Goal: Transaction & Acquisition: Book appointment/travel/reservation

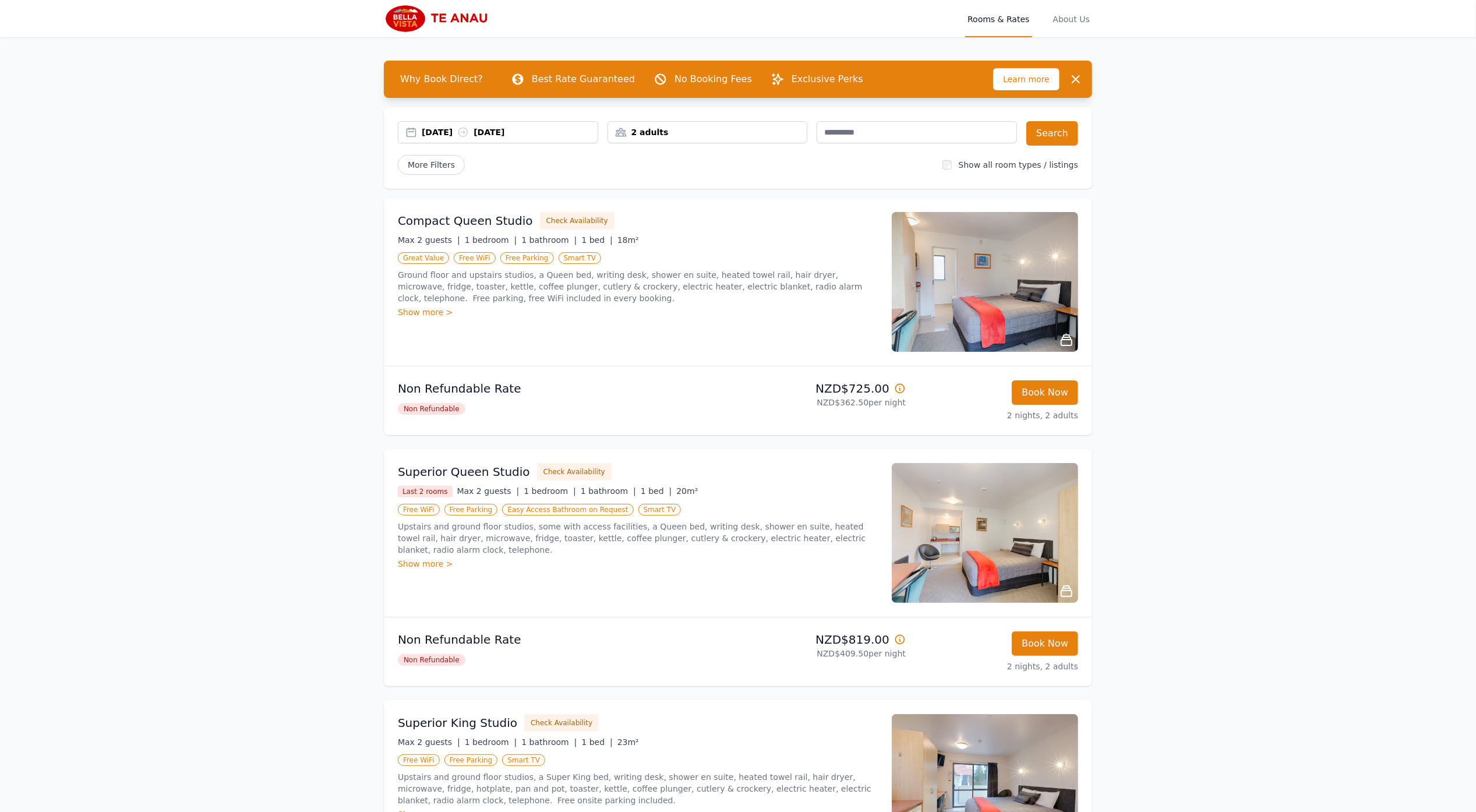
click at [690, 128] on div "2 adults" at bounding box center [707, 132] width 199 height 12
click at [697, 174] on icon at bounding box center [695, 175] width 9 height 9
drag, startPoint x: 696, startPoint y: 175, endPoint x: 695, endPoint y: 207, distance: 32.0
click at [696, 175] on icon at bounding box center [695, 175] width 9 height 9
click at [695, 211] on icon at bounding box center [696, 212] width 7 height 7
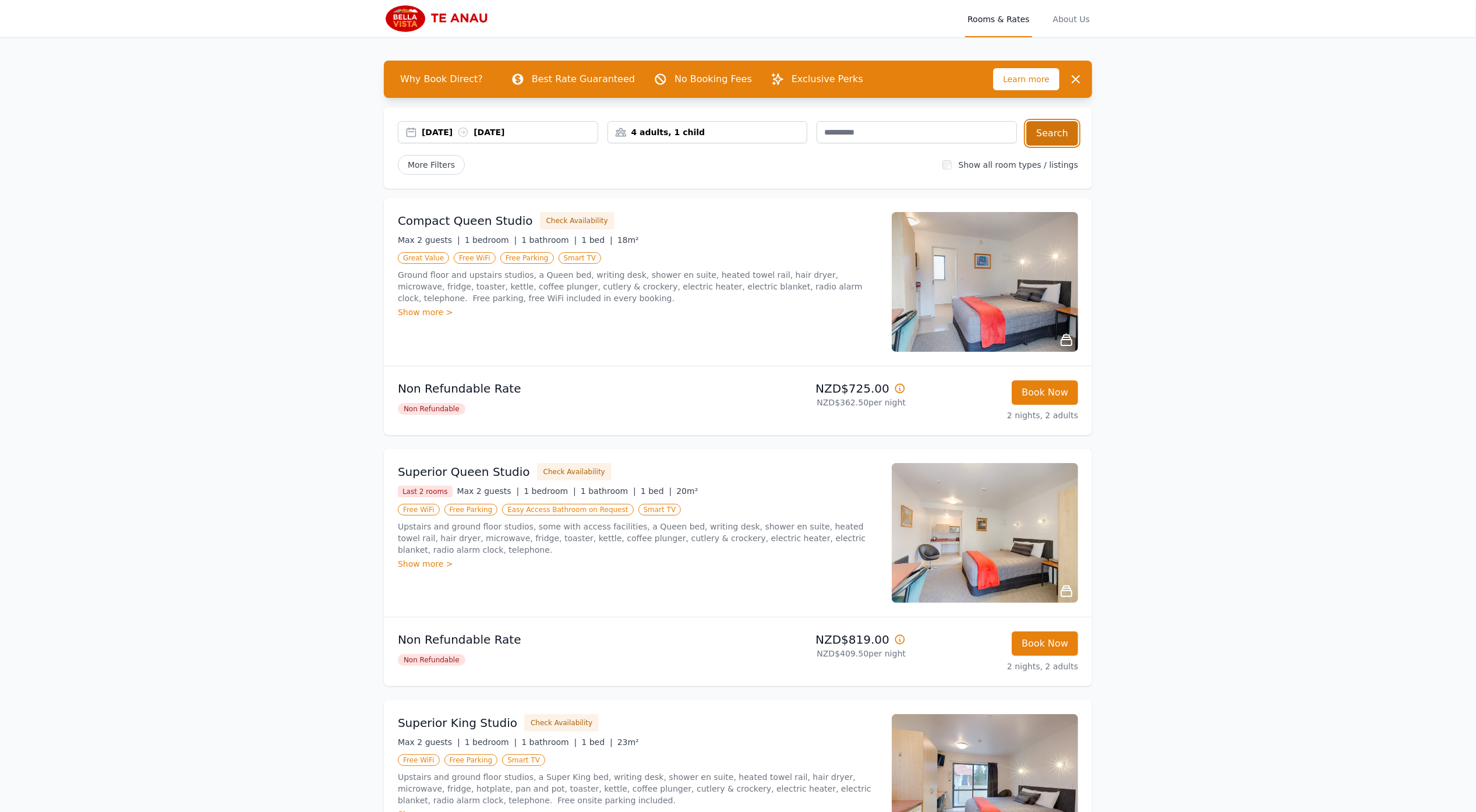
click at [1055, 131] on button "Search" at bounding box center [1053, 133] width 52 height 24
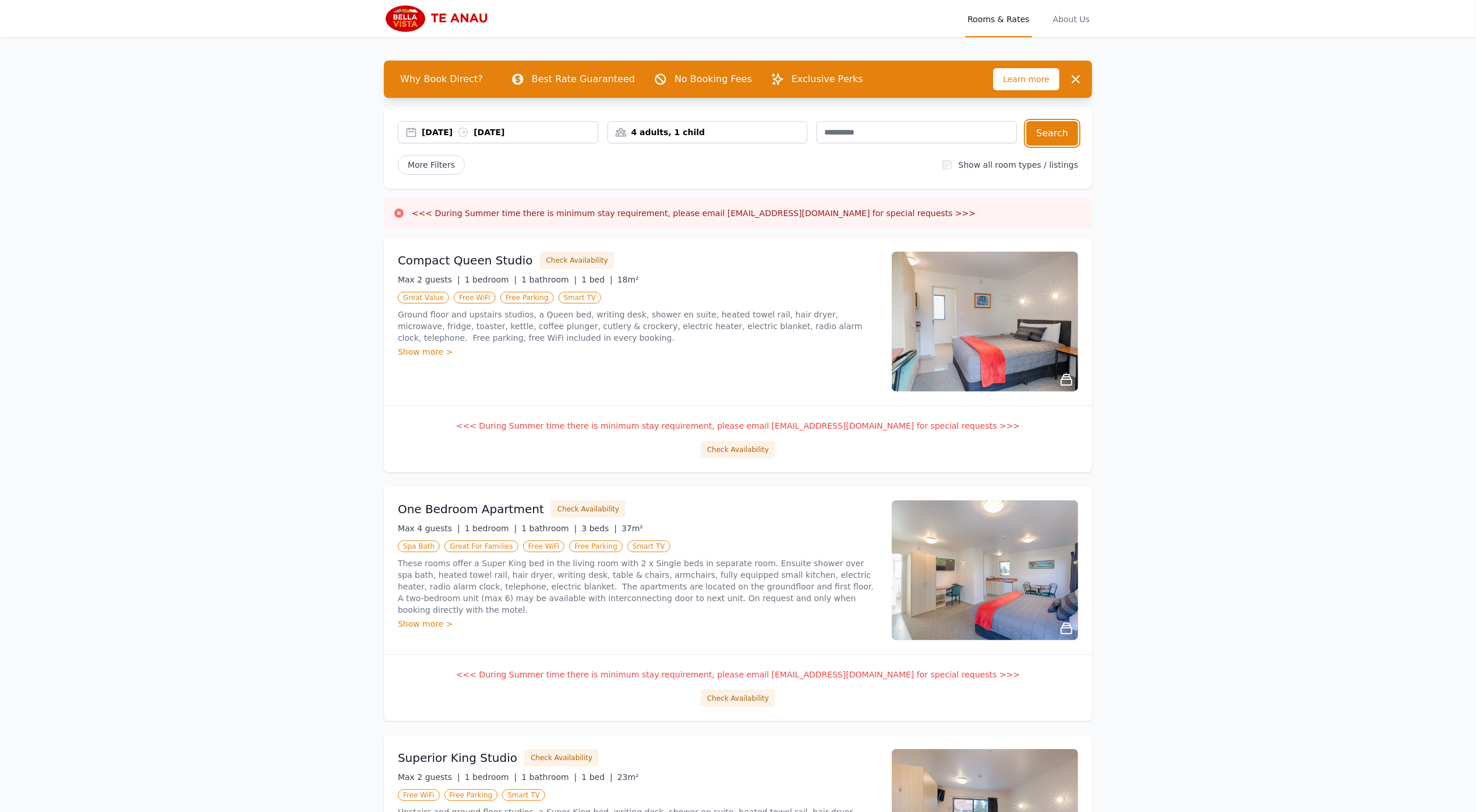
click at [645, 128] on div "4 adults, 1 child" at bounding box center [707, 132] width 199 height 12
click at [624, 178] on icon at bounding box center [624, 175] width 9 height 9
click at [1060, 131] on button "Search" at bounding box center [1053, 133] width 52 height 24
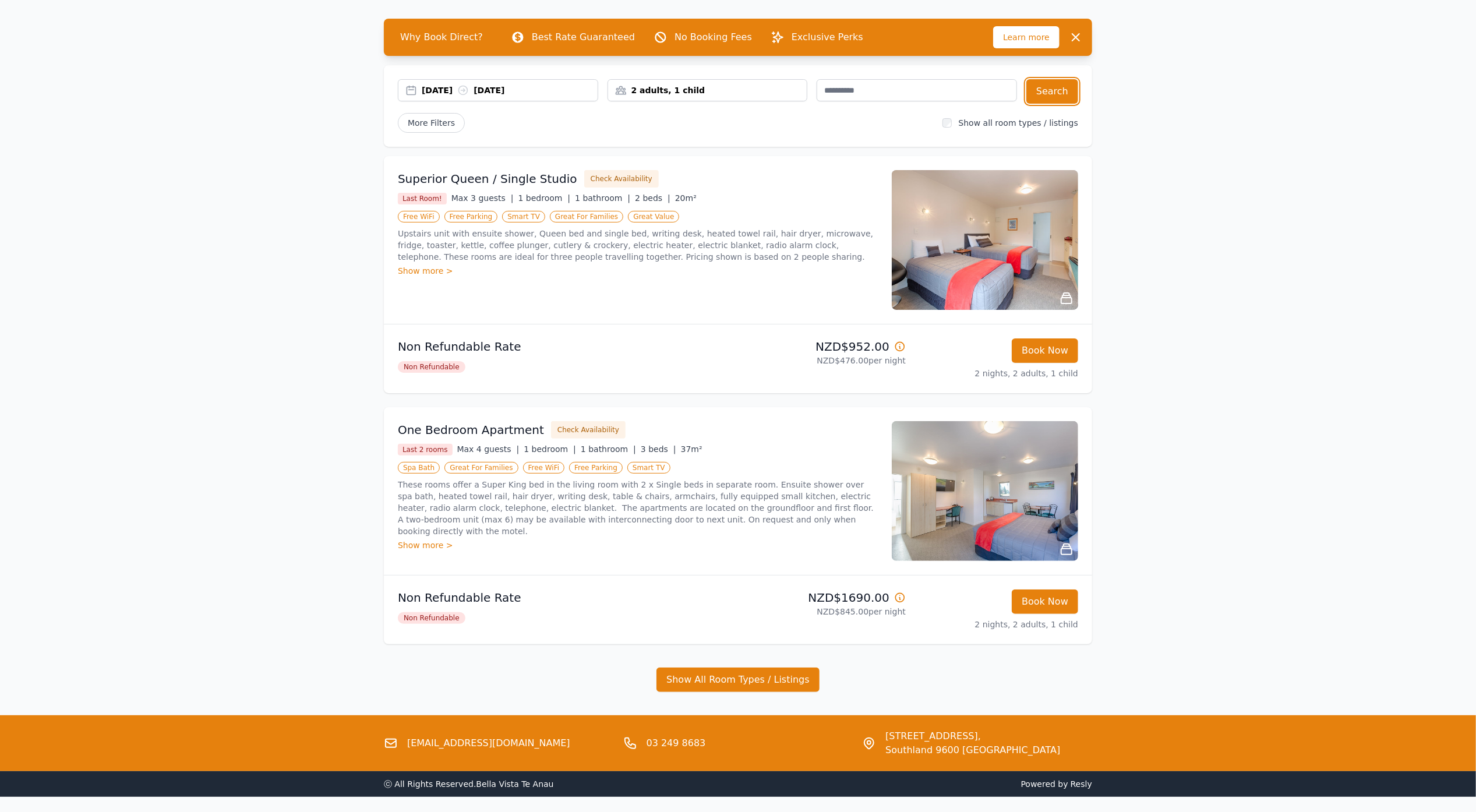
scroll to position [81, 0]
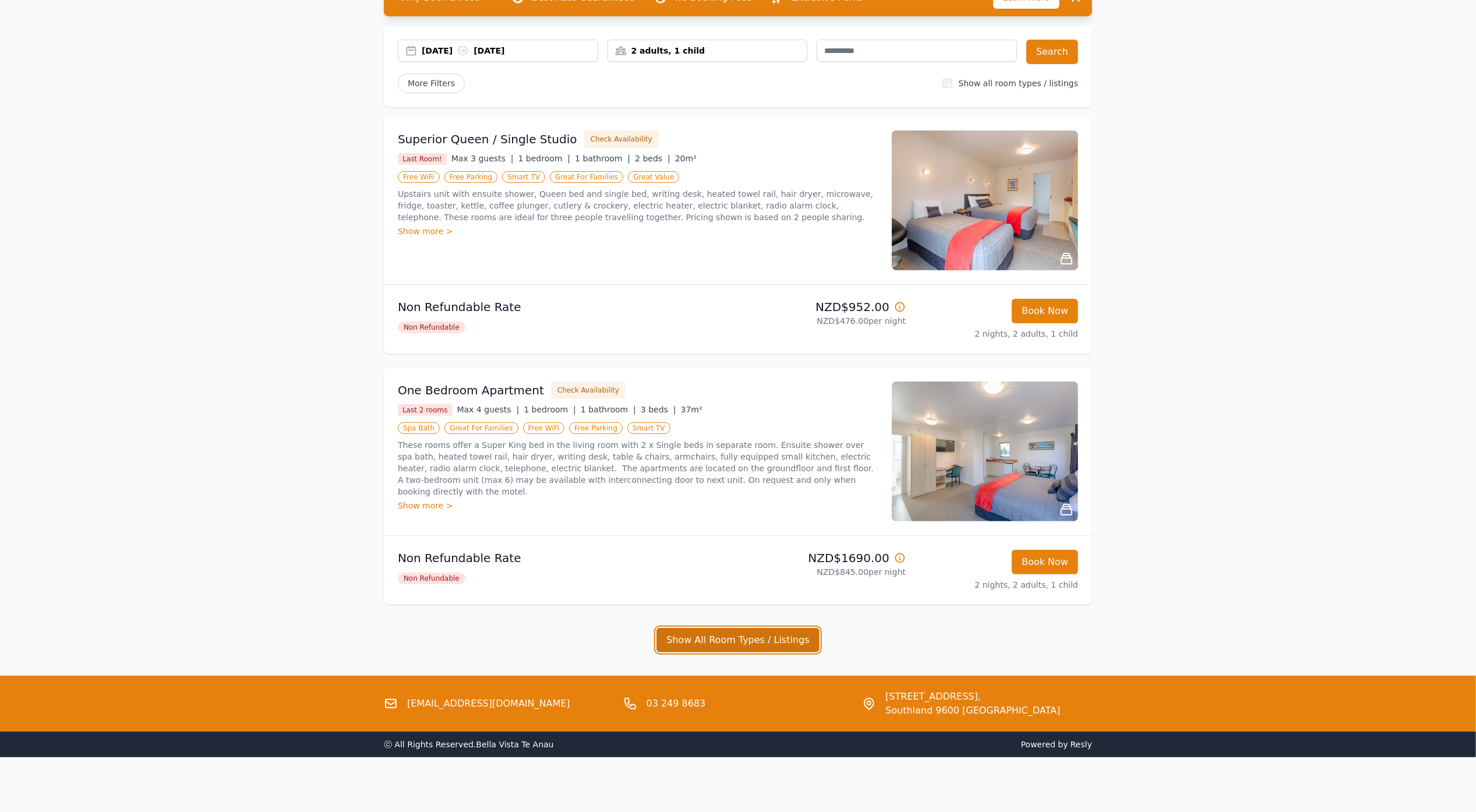
click at [731, 643] on button "Show All Room Types / Listings" at bounding box center [738, 640] width 163 height 24
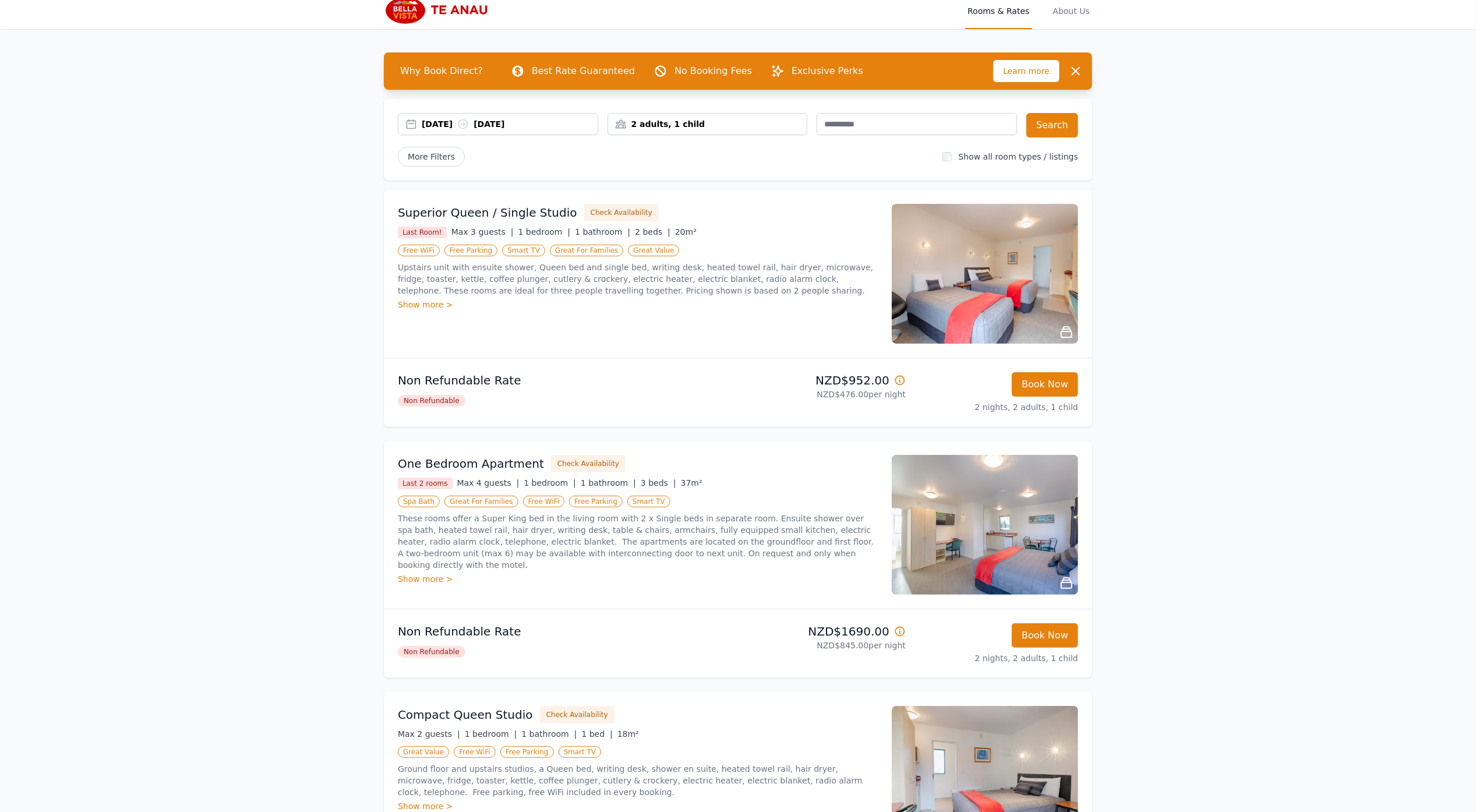
scroll to position [0, 0]
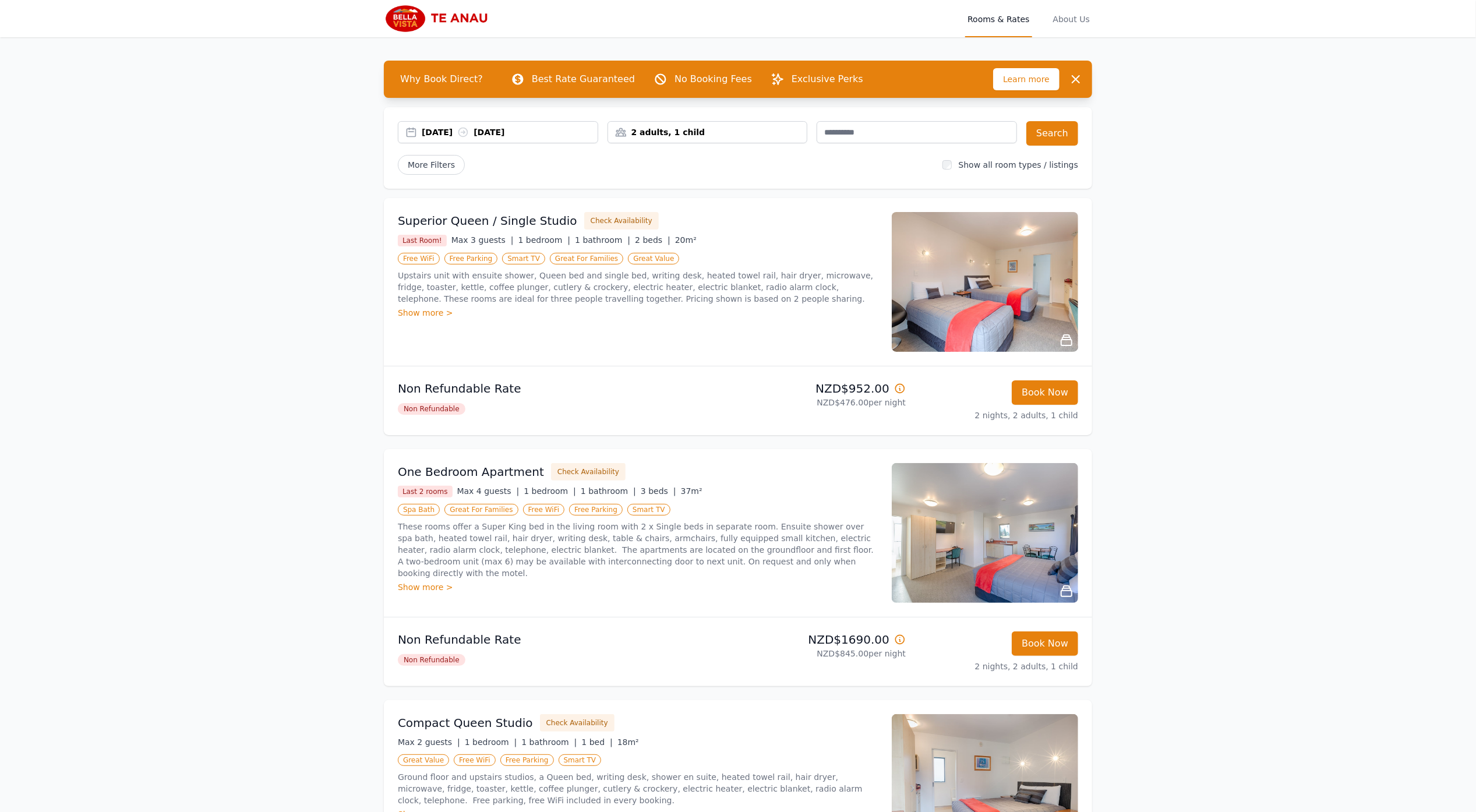
click at [750, 129] on div "2 adults, 1 child" at bounding box center [707, 132] width 199 height 12
click at [749, 130] on div "2 adults, 1 child" at bounding box center [708, 133] width 198 height 12
